Goal: Information Seeking & Learning: Learn about a topic

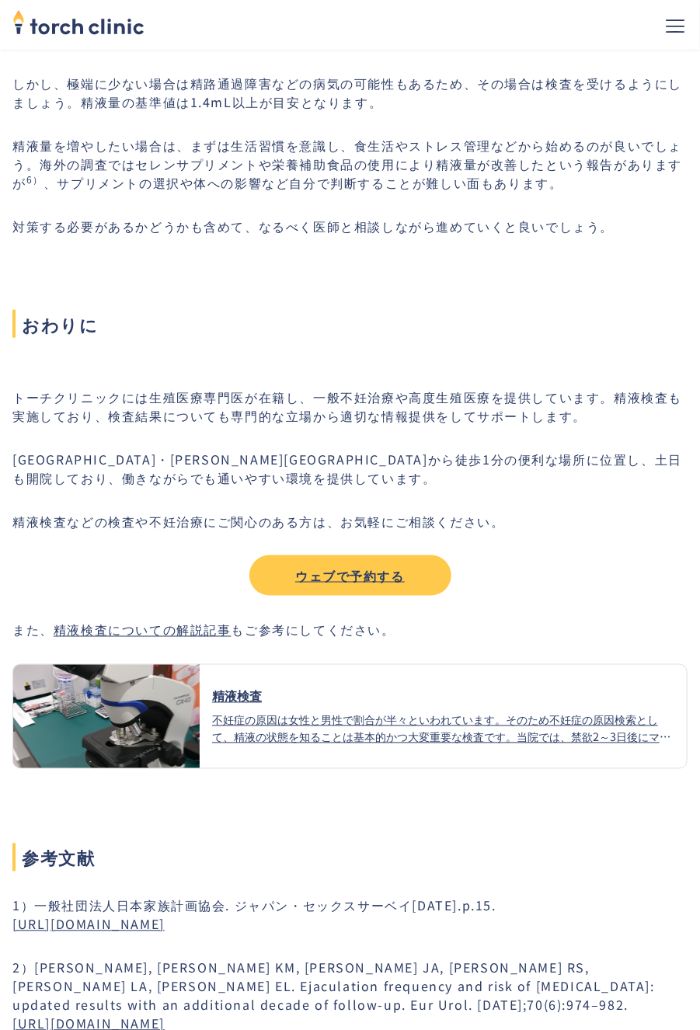
scroll to position [5396, 0]
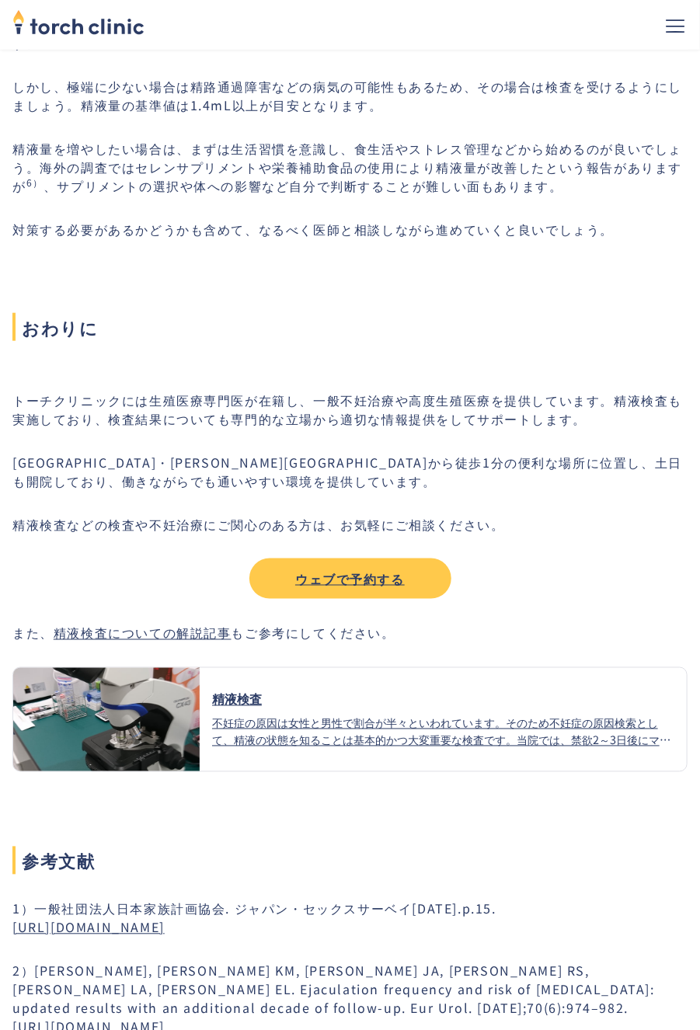
click at [661, 765] on link "精液検査 不妊症の原因は女性と男性で割合が半々といわれています。そのため不妊症の原因検索として、精液の状態を知ることは基本的かつ大変重要な検査です。当院では、…" at bounding box center [349, 719] width 675 height 105
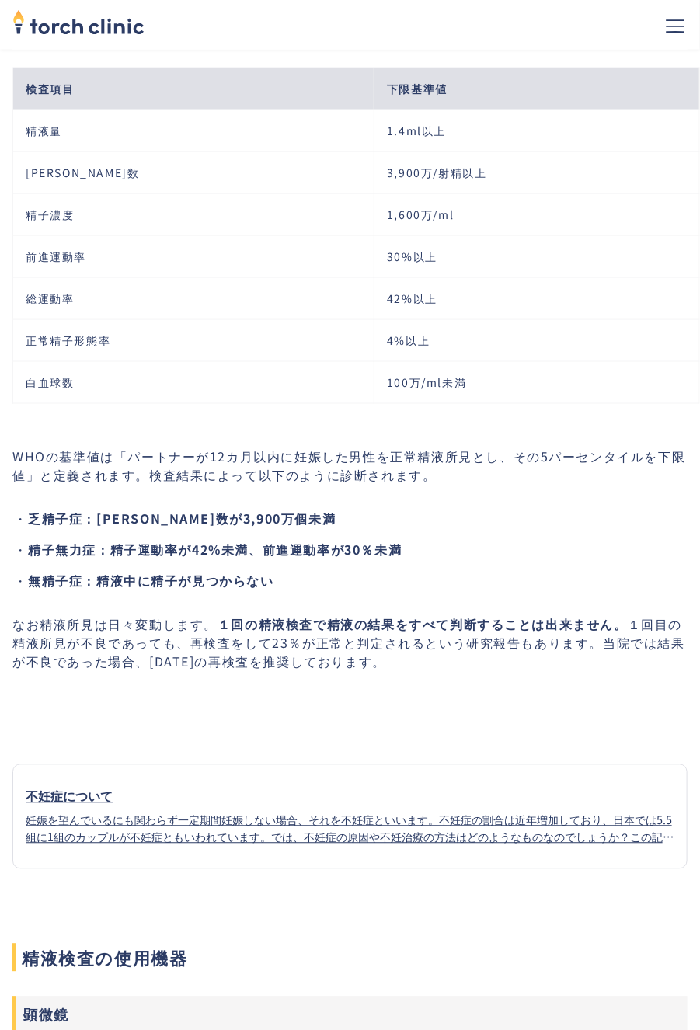
scroll to position [444, 0]
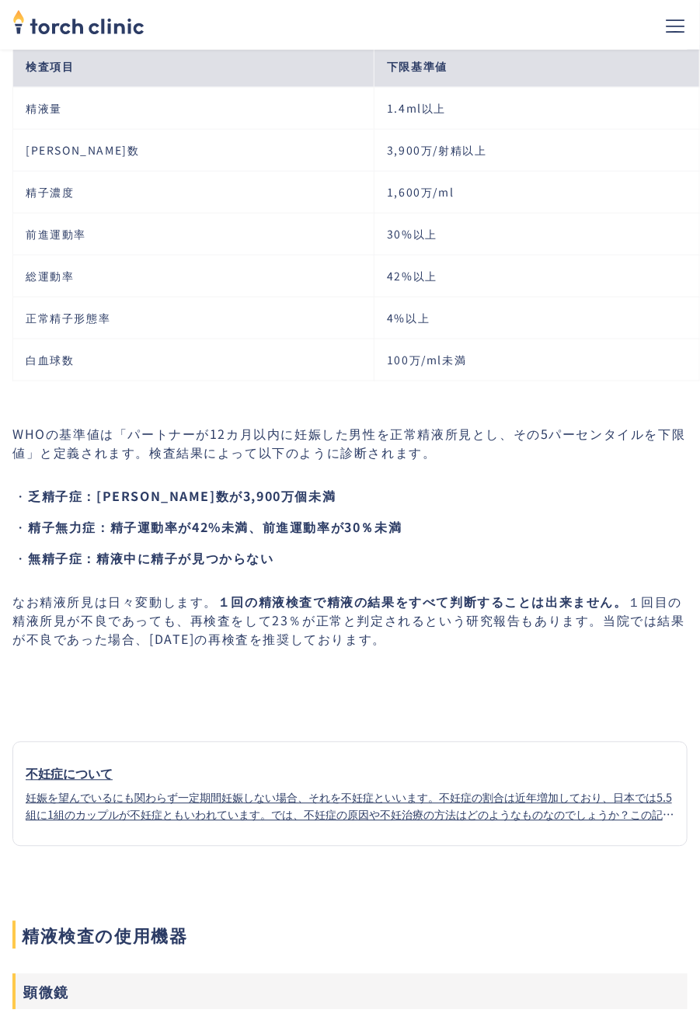
scroll to position [458, 0]
click at [626, 978] on h3 "顕微鏡" at bounding box center [349, 992] width 675 height 36
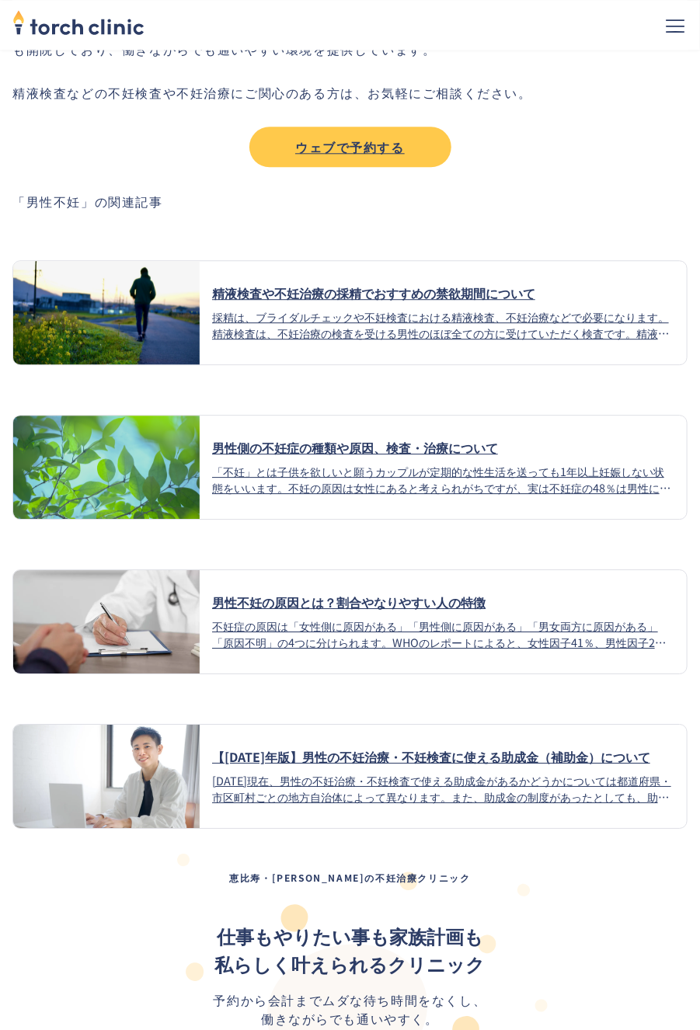
scroll to position [4476, 0]
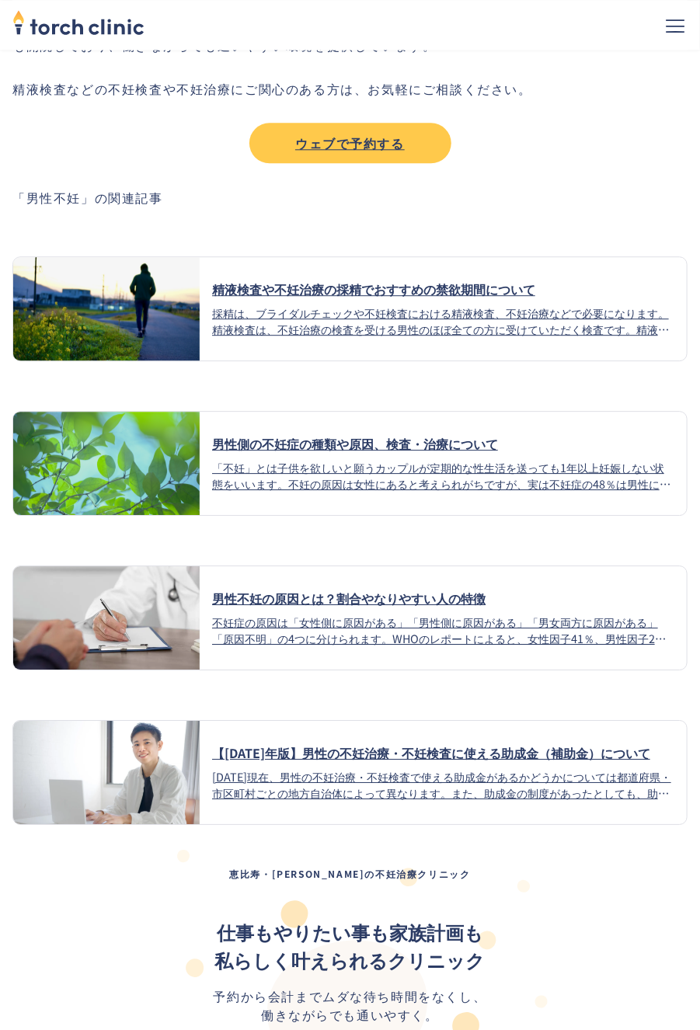
click at [315, 618] on div "不妊症の原因は「女性側に原因がある」「男性側に原因がある」「男女両方に原因がある」「原因不明」の4つに分けられます。WHOのレポートによると、女性因子41％、…" at bounding box center [443, 630] width 462 height 33
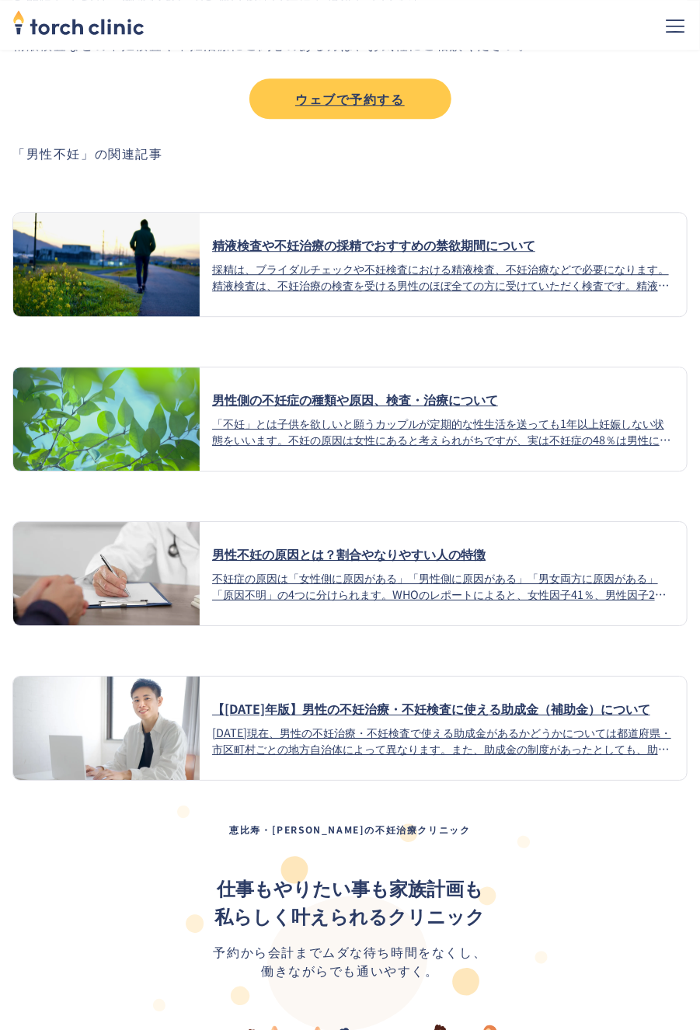
scroll to position [4551, 0]
